Goal: Transaction & Acquisition: Subscribe to service/newsletter

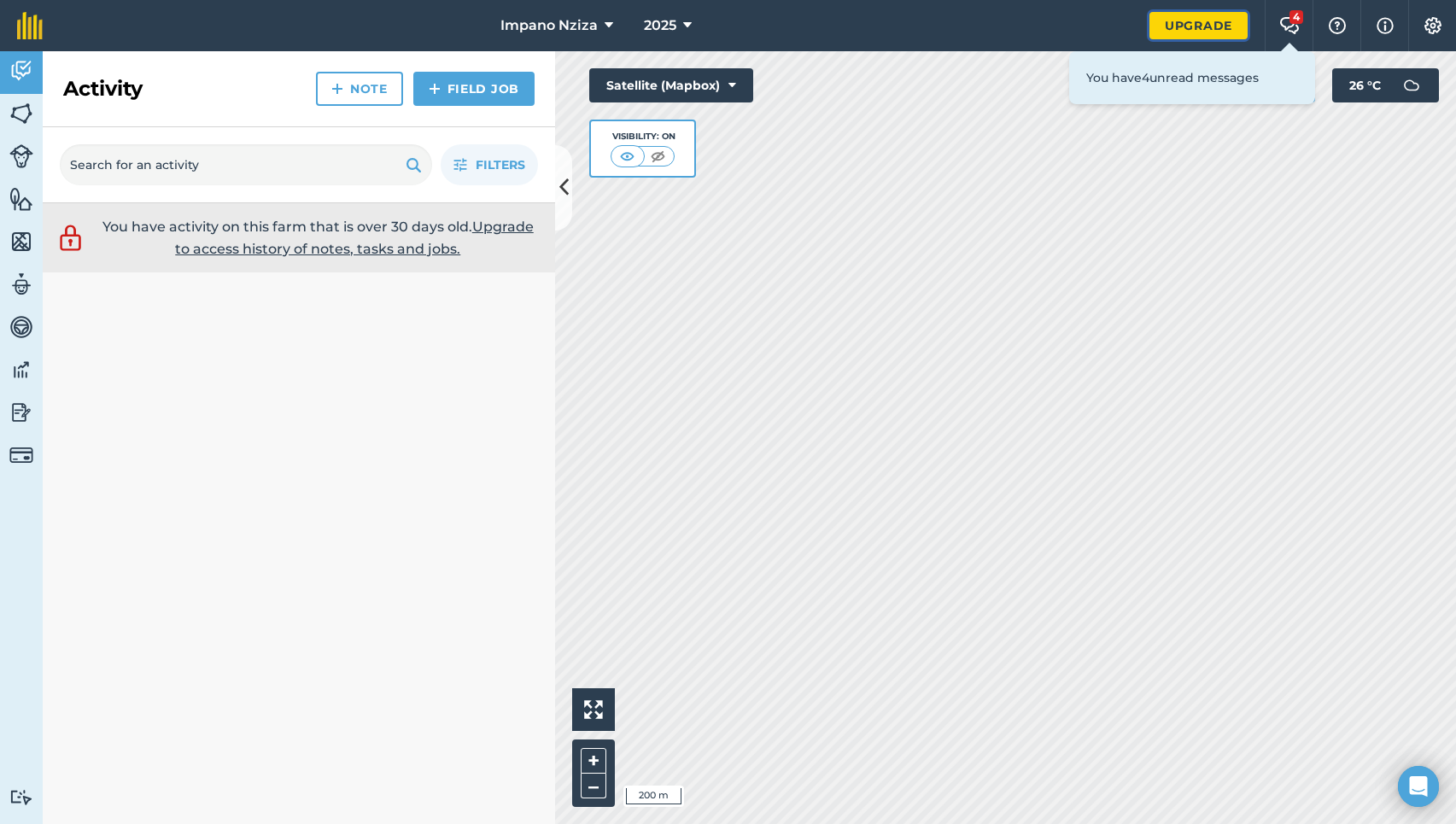
click at [1190, 23] on link "Upgrade" at bounding box center [1198, 25] width 98 height 27
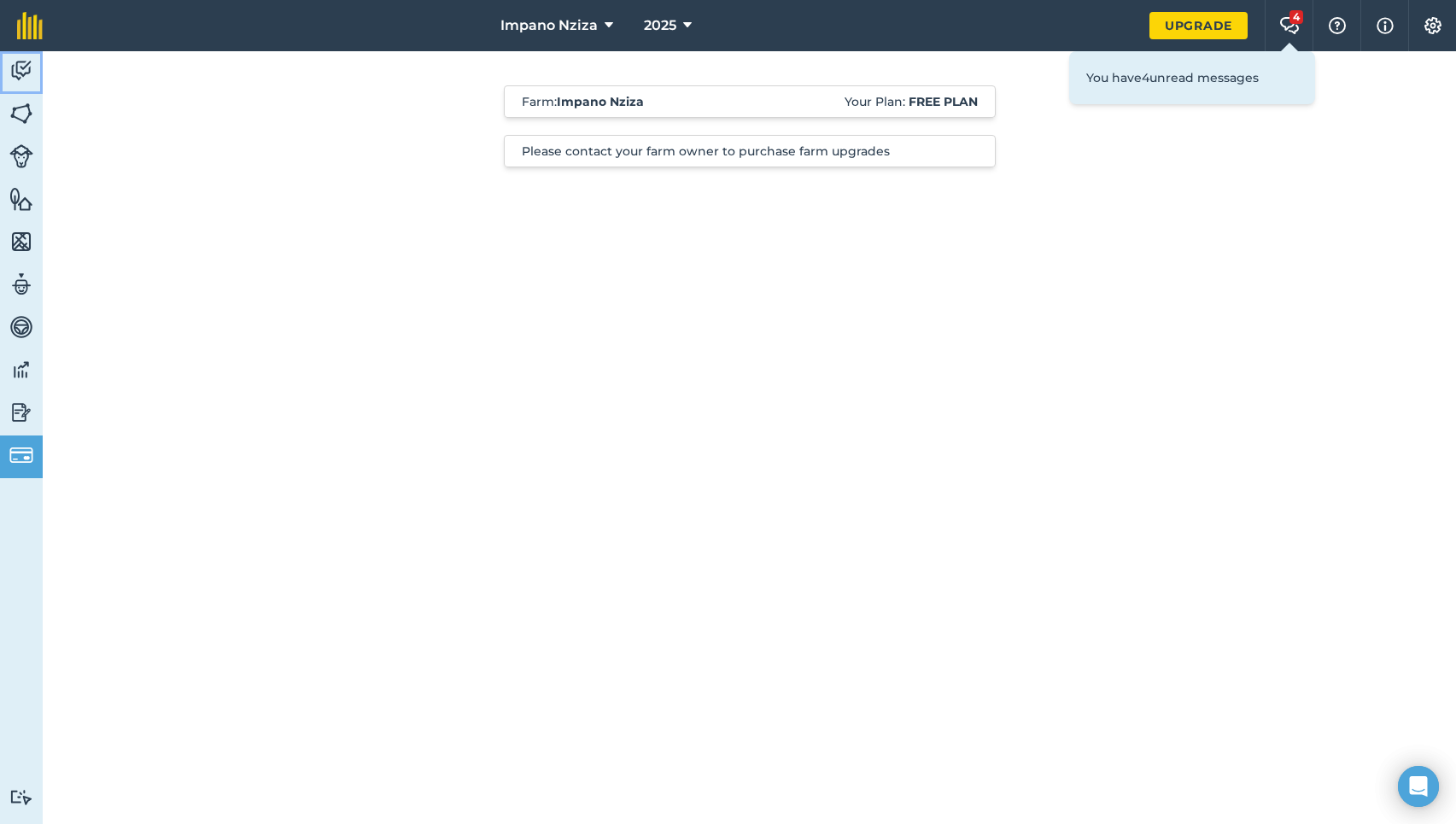
click at [17, 70] on img at bounding box center [22, 70] width 24 height 25
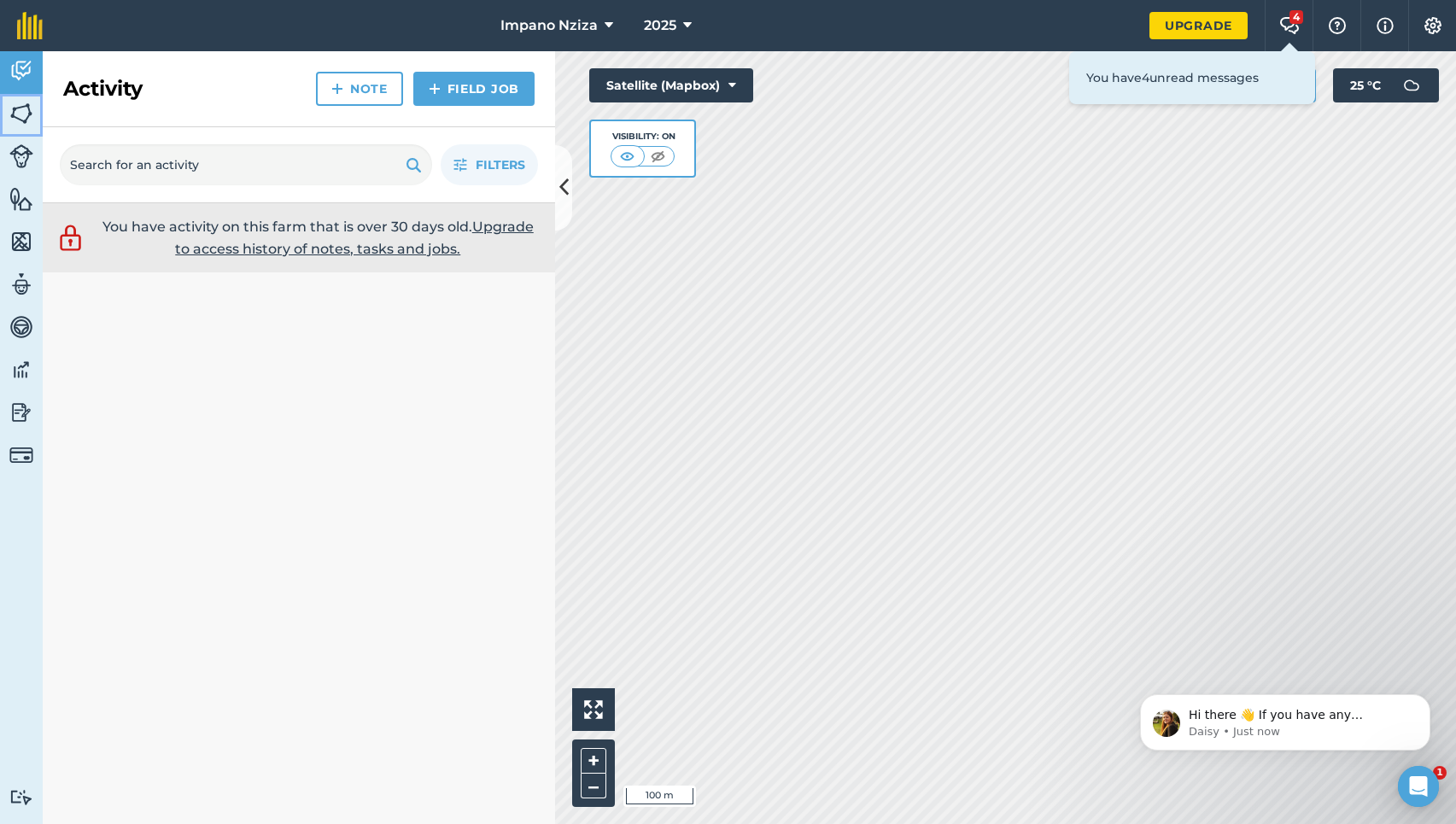
click at [23, 110] on img at bounding box center [22, 113] width 24 height 25
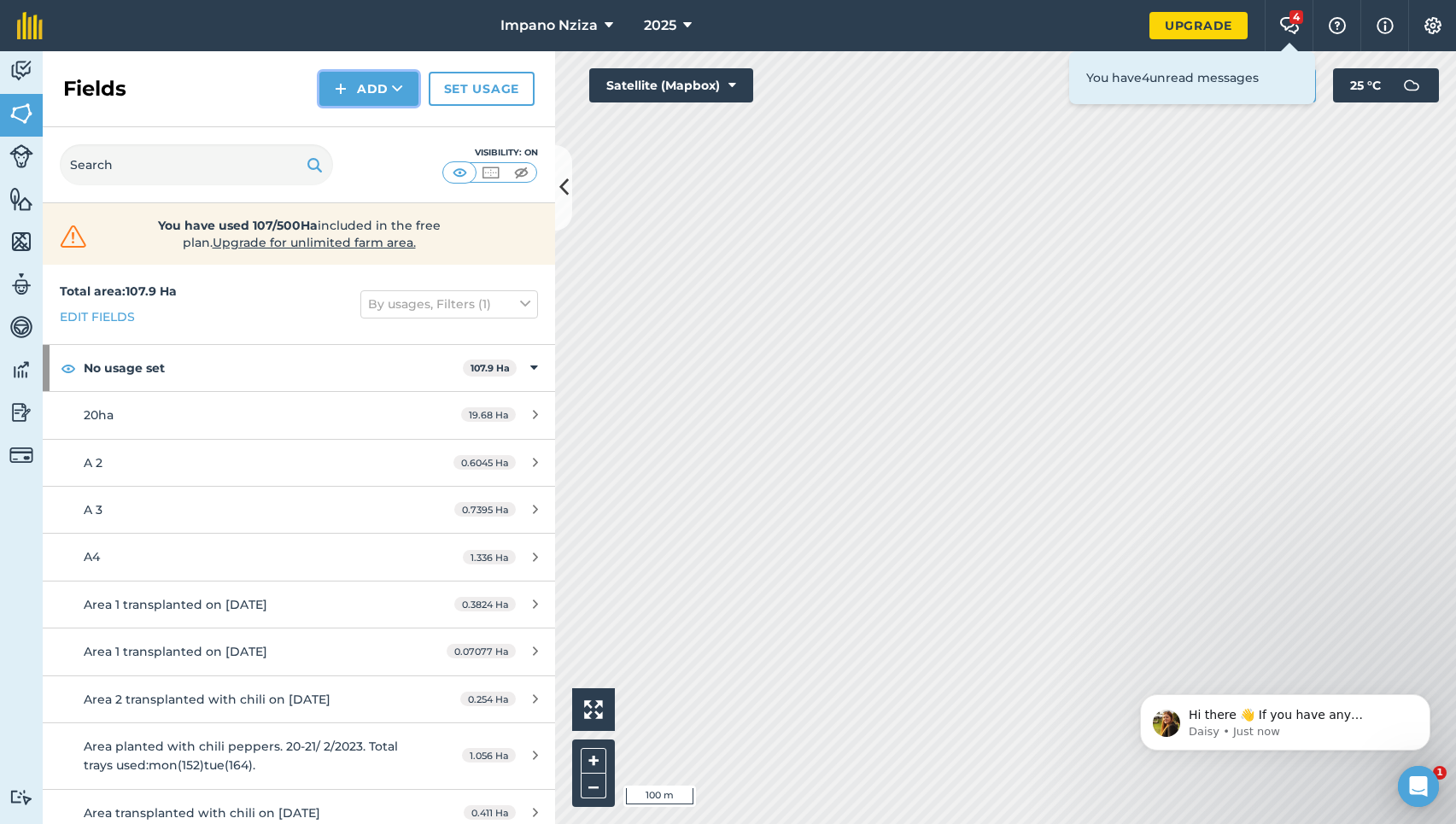
click at [342, 87] on img at bounding box center [341, 89] width 12 height 21
click at [236, 84] on div "Fields Add Draw Import Set usage" at bounding box center [298, 89] width 512 height 76
click at [131, 168] on input "text" at bounding box center [196, 164] width 273 height 41
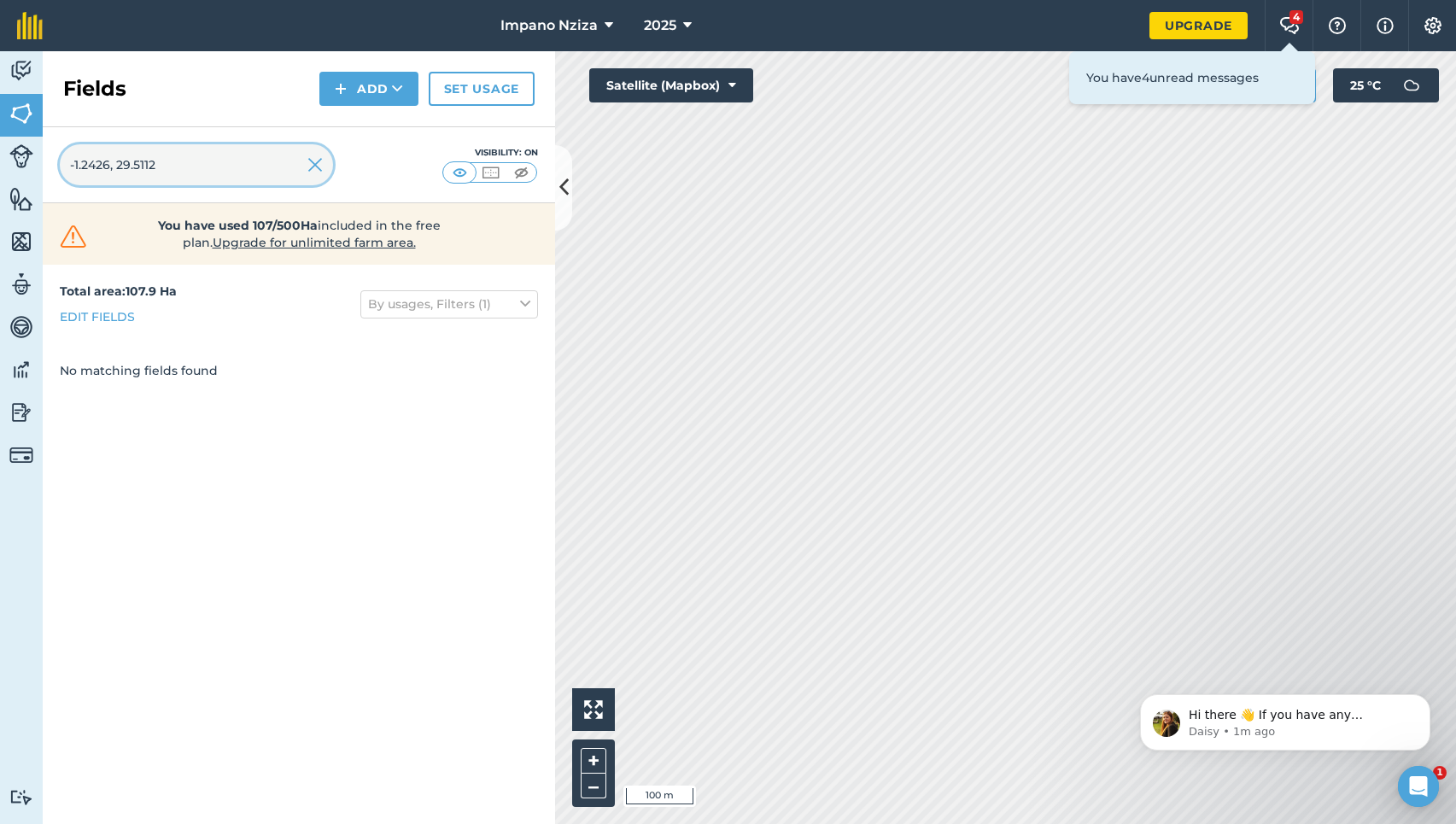
type input "-1.2426, 29.5112"
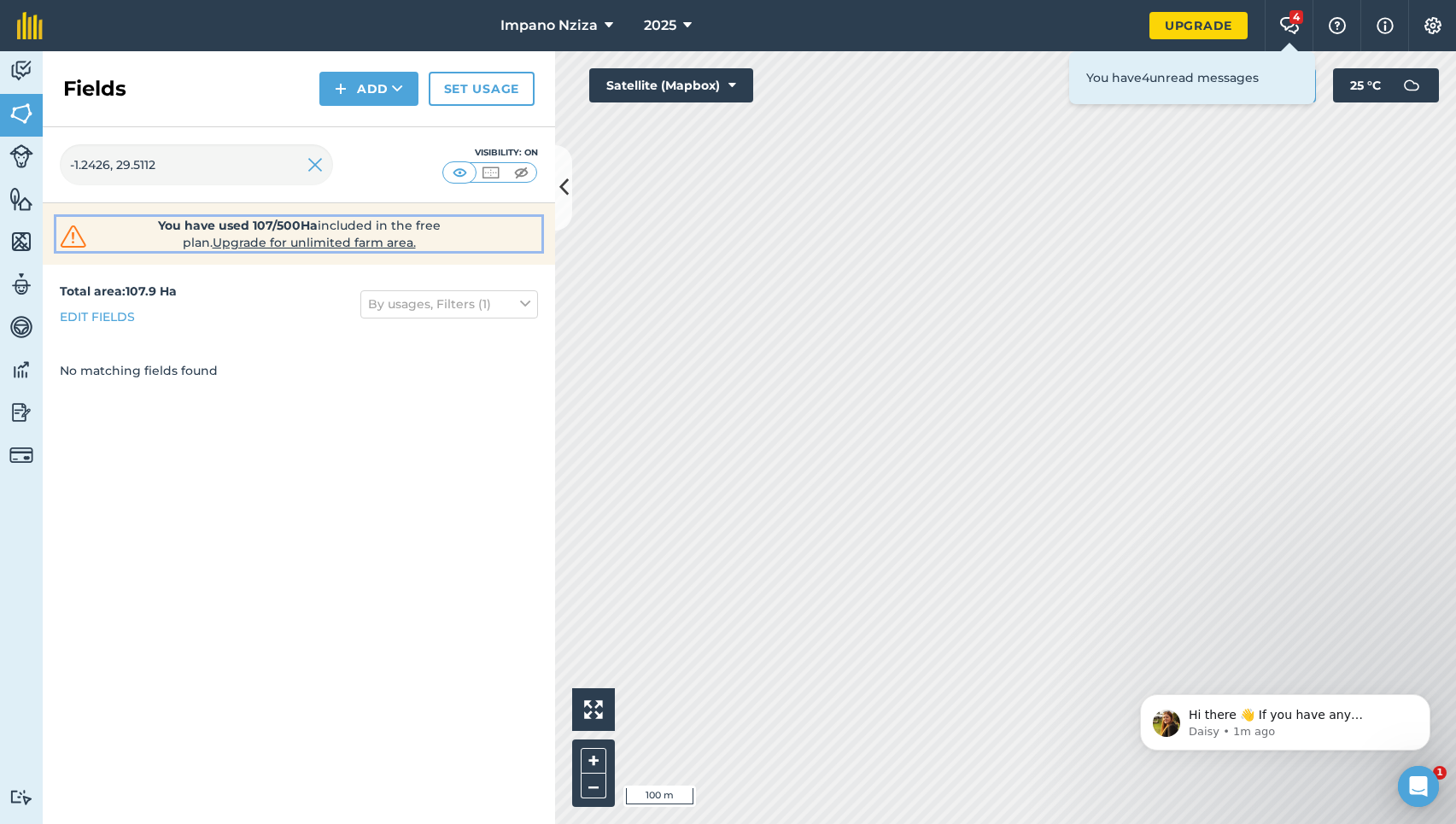
click at [278, 228] on strong "You have used 107/500Ha" at bounding box center [238, 225] width 160 height 16
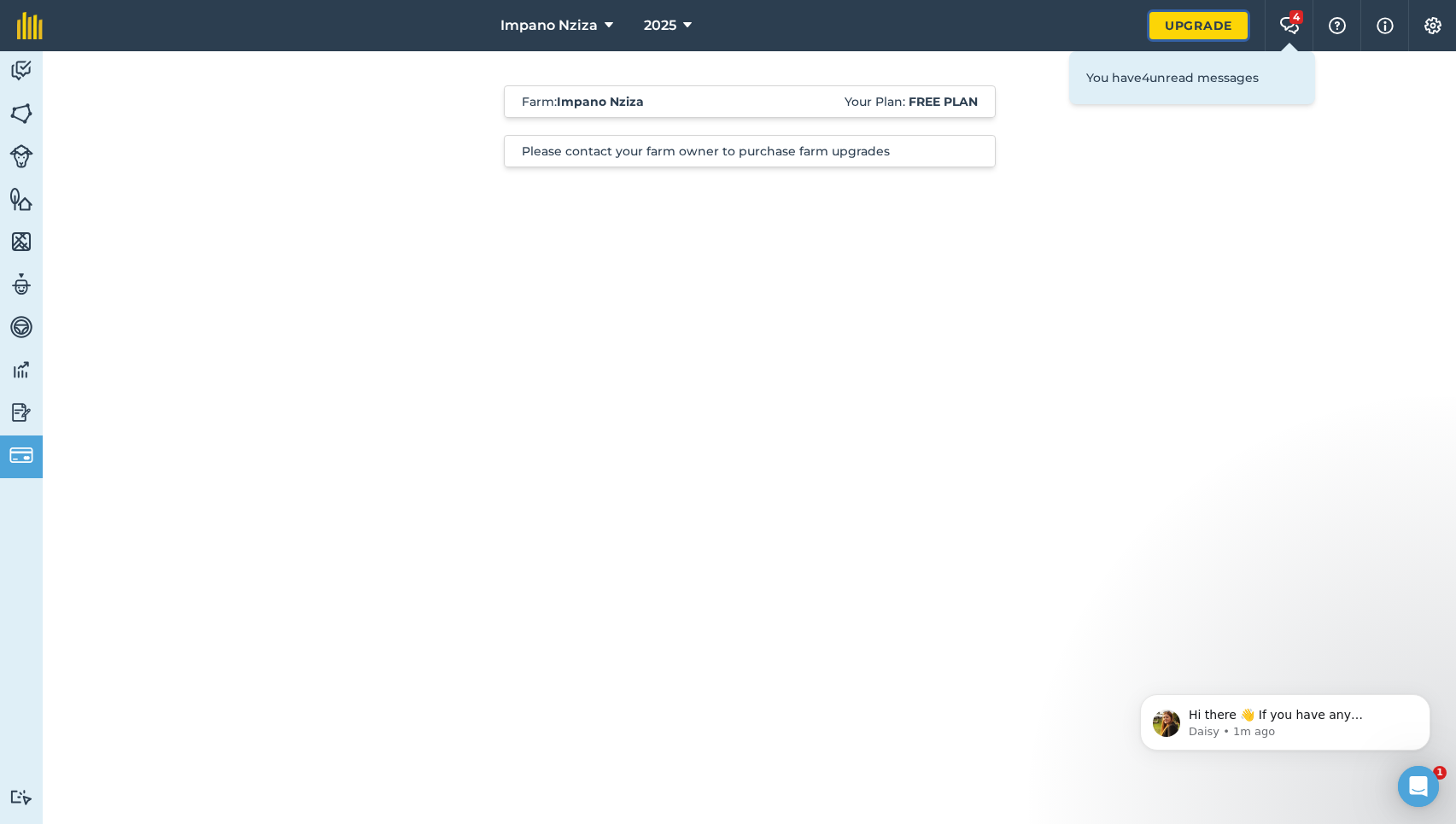
click at [1191, 21] on link "Upgrade" at bounding box center [1198, 25] width 98 height 27
click at [1204, 22] on link "Upgrade" at bounding box center [1198, 25] width 98 height 27
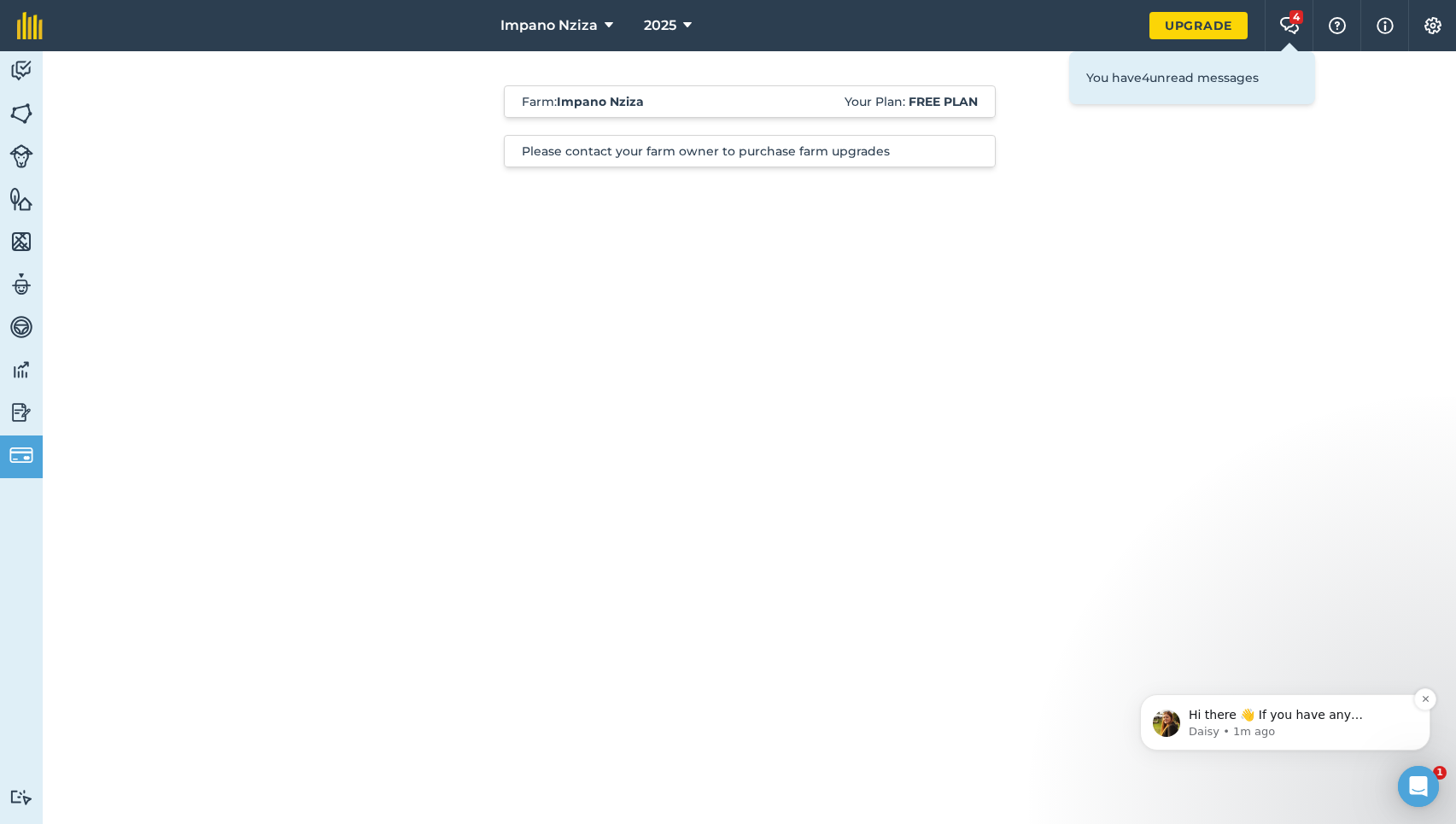
click at [1234, 718] on span "Hi there 👋 If you have any questions about our pricing or which plan is right f…" at bounding box center [1298, 740] width 219 height 65
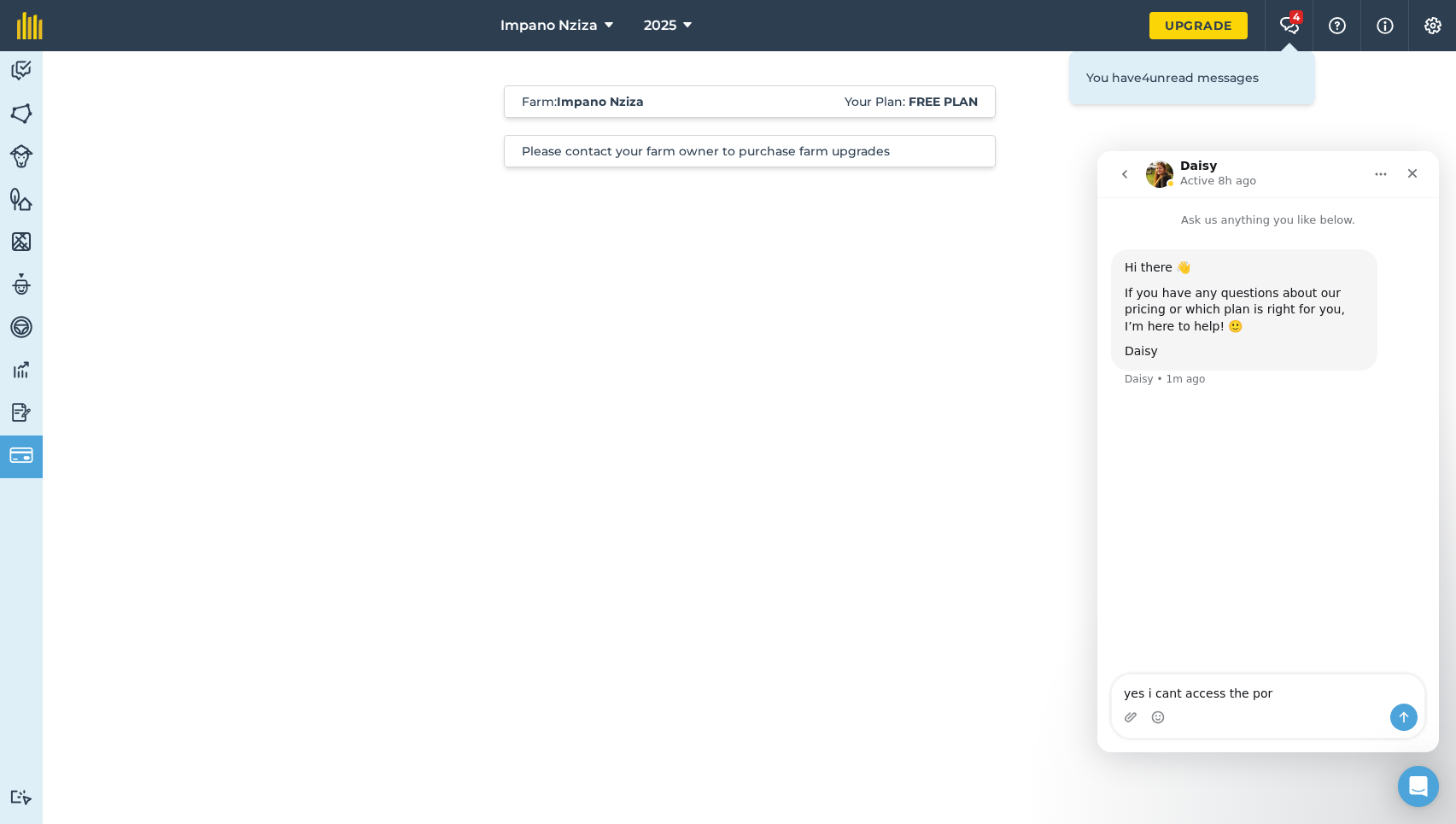
type textarea "yes i cant access the port"
